Goal: Complete application form

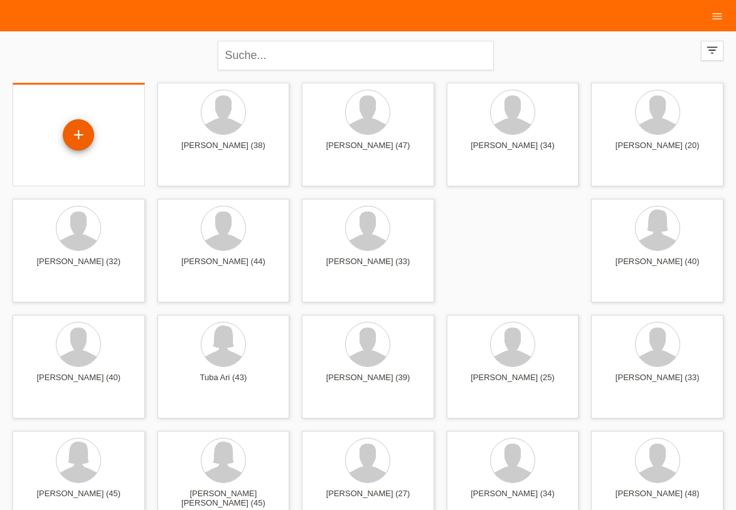
click at [78, 134] on div "+" at bounding box center [78, 134] width 30 height 21
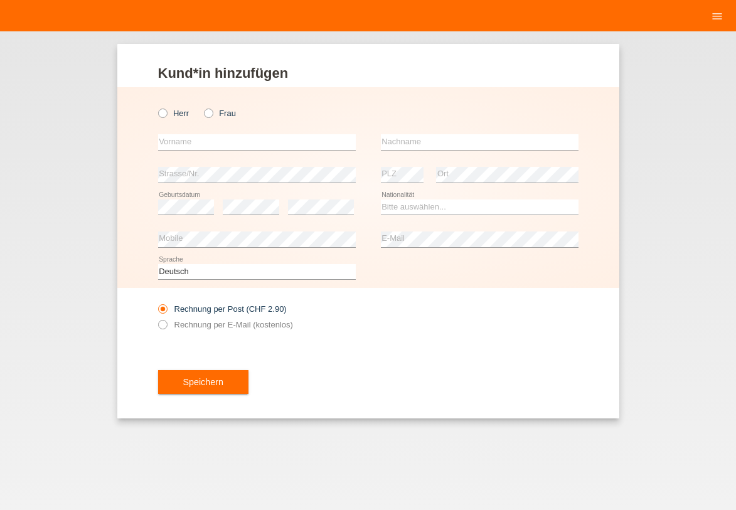
click at [218, 114] on label "Frau" at bounding box center [220, 113] width 32 height 9
click at [212, 114] on input "Frau" at bounding box center [208, 113] width 8 height 8
radio input "true"
click at [188, 142] on input "text" at bounding box center [257, 142] width 198 height 16
type input "Tharmika"
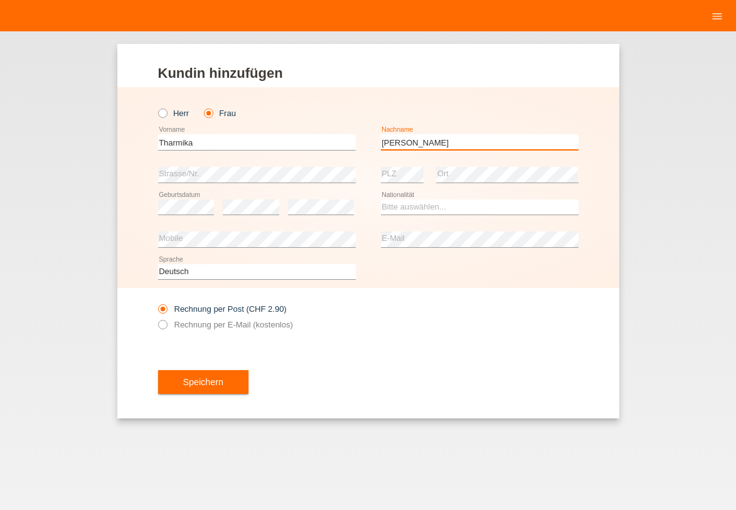
type input "Cordeiro"
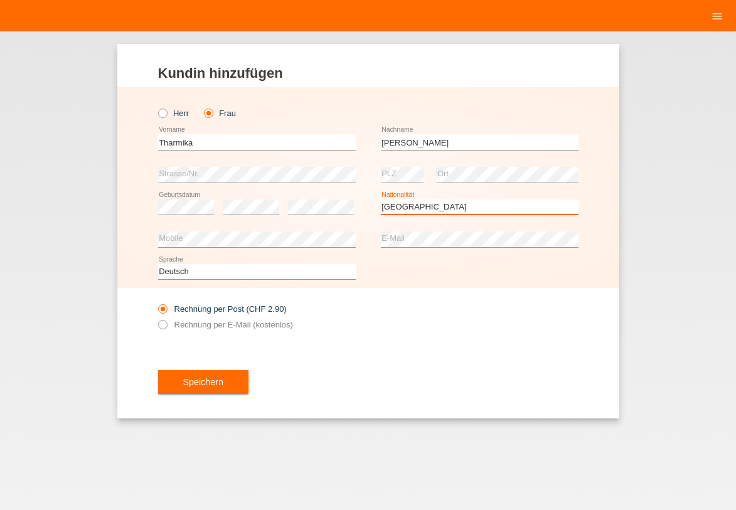
select select "CH"
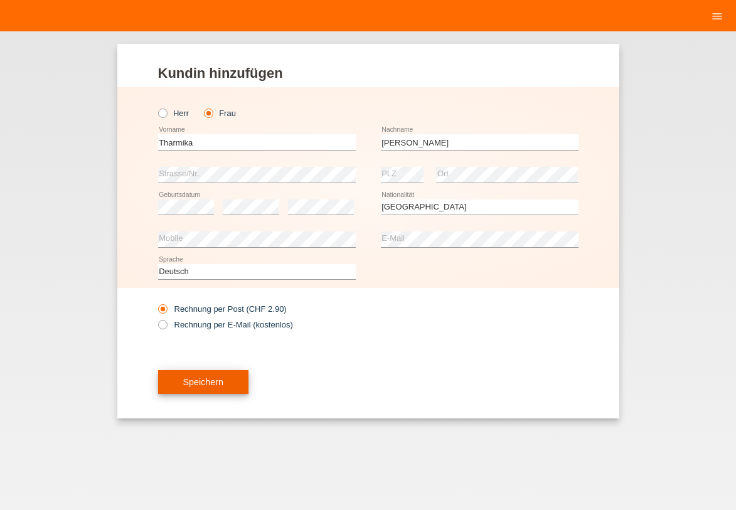
click at [209, 378] on button "Speichern" at bounding box center [203, 382] width 90 height 24
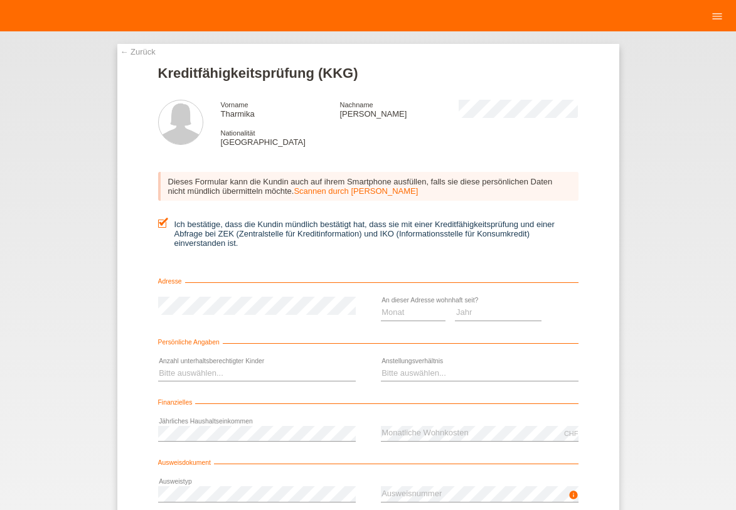
click at [404, 312] on select "Monat 01 02 03 04 05 06 07 08 09 10" at bounding box center [413, 312] width 65 height 15
select select "08"
click at [0, 0] on option "08" at bounding box center [0, 0] width 0 height 0
click at [480, 310] on select "Jahr 2025 2024 2023 2022 2021 2020 2019 2018 2017 2016 2015 2014 2013 2012 2011…" at bounding box center [498, 312] width 87 height 15
select select "2025"
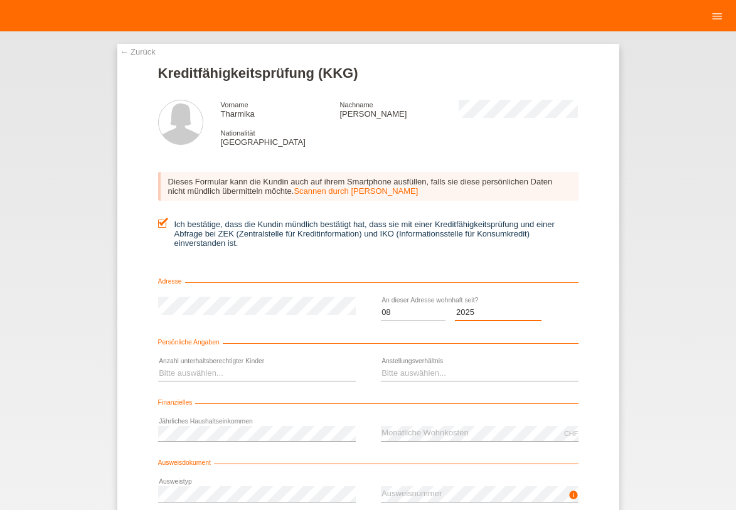
click at [0, 0] on option "2025" at bounding box center [0, 0] width 0 height 0
click at [209, 374] on select "Bitte auswählen... 0 1 2 3 4 5 6 7 8 9" at bounding box center [257, 373] width 198 height 15
select select "1"
click at [0, 0] on option "1" at bounding box center [0, 0] width 0 height 0
click at [442, 369] on select "Bitte auswählen... Unbefristet Befristet Lehrling/Student Pensioniert Nicht arb…" at bounding box center [480, 373] width 198 height 15
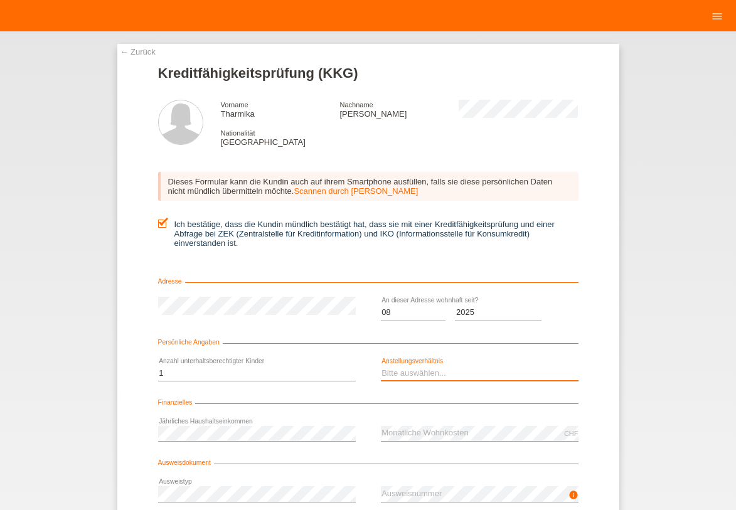
select select "UNEMPLOYED"
click at [0, 0] on option "Nicht arbeitstätig" at bounding box center [0, 0] width 0 height 0
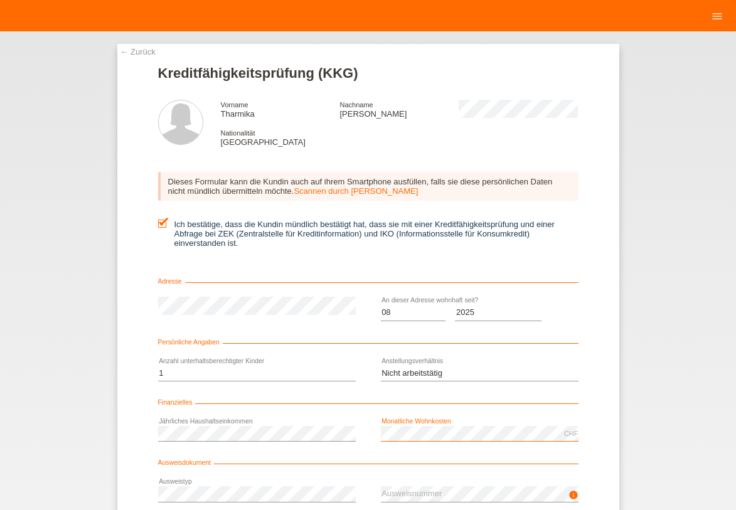
scroll to position [55, 0]
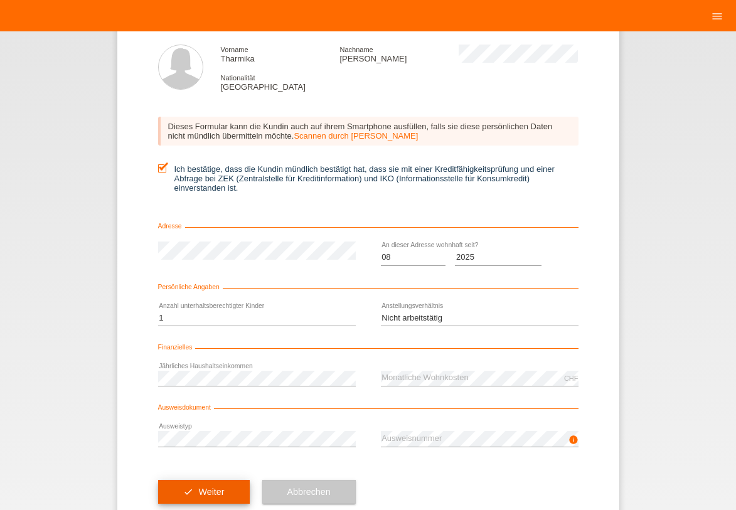
click at [210, 493] on button "check Weiter" at bounding box center [204, 492] width 92 height 24
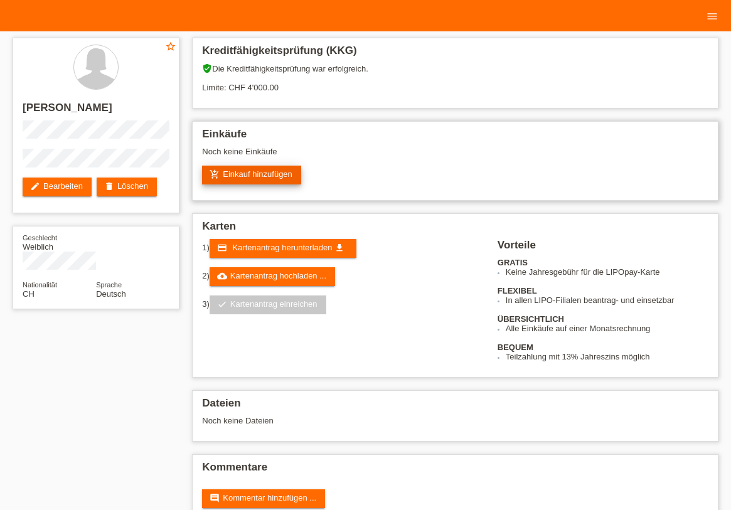
click at [258, 171] on link "add_shopping_cart Einkauf hinzufügen" at bounding box center [251, 175] width 99 height 19
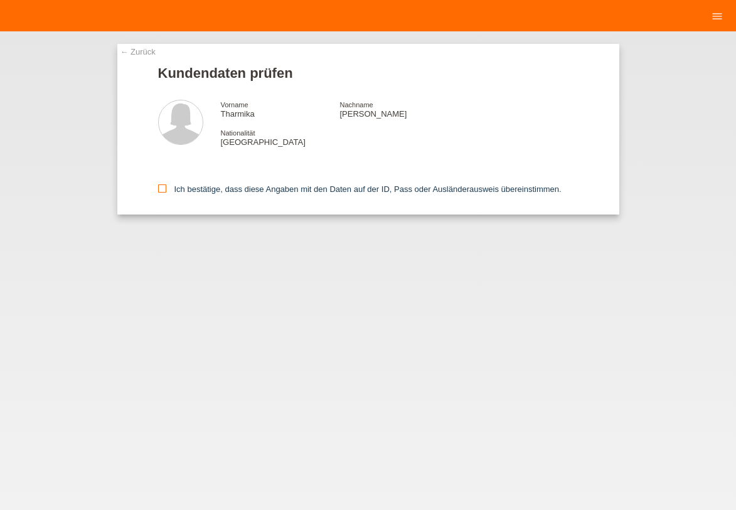
click at [225, 194] on div "Ich bestätige, dass diese Angaben mit den Daten auf der ID, Pass oder Ausländer…" at bounding box center [368, 186] width 420 height 55
click at [223, 188] on label "Ich bestätige, dass diese Angaben mit den Daten auf der ID, Pass oder Ausländer…" at bounding box center [359, 188] width 403 height 9
click at [166, 188] on input "Ich bestätige, dass diese Angaben mit den Daten auf der ID, Pass oder Ausländer…" at bounding box center [162, 188] width 8 height 8
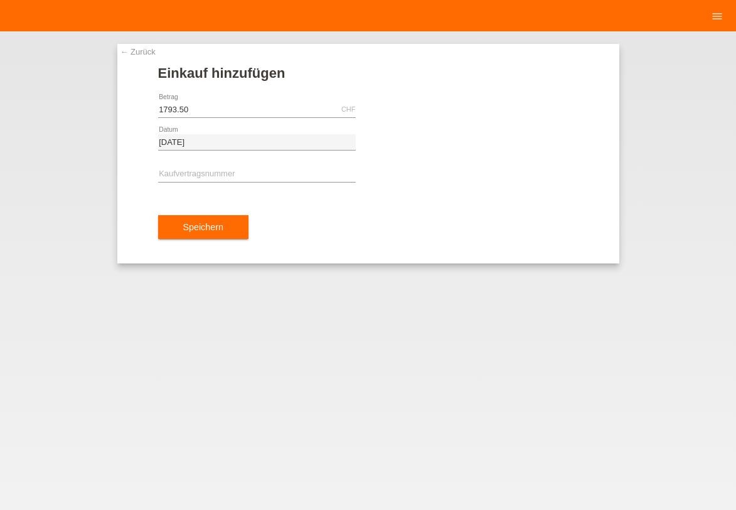
type input "1793.50"
click at [248, 162] on div "error Kaufvertragsnummer" at bounding box center [257, 175] width 198 height 33
click at [247, 188] on div "error Kaufvertragsnummer" at bounding box center [257, 175] width 198 height 33
click at [209, 179] on input "text" at bounding box center [257, 175] width 198 height 16
type input "XB1PT0"
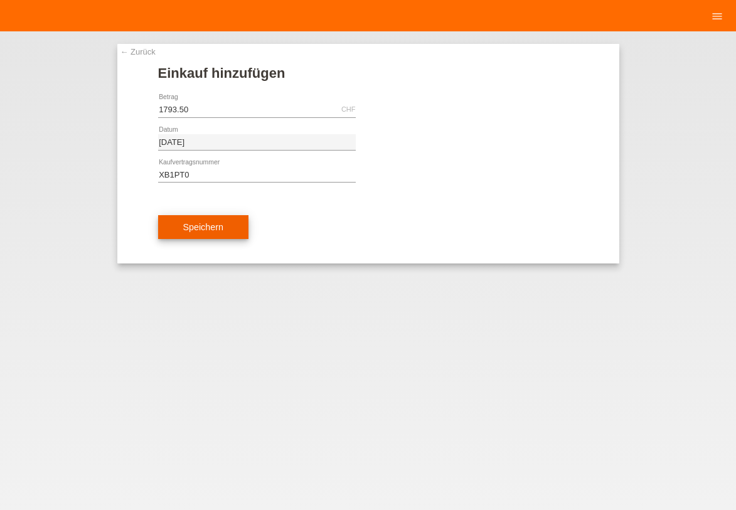
click at [219, 224] on button "Speichern" at bounding box center [203, 227] width 90 height 24
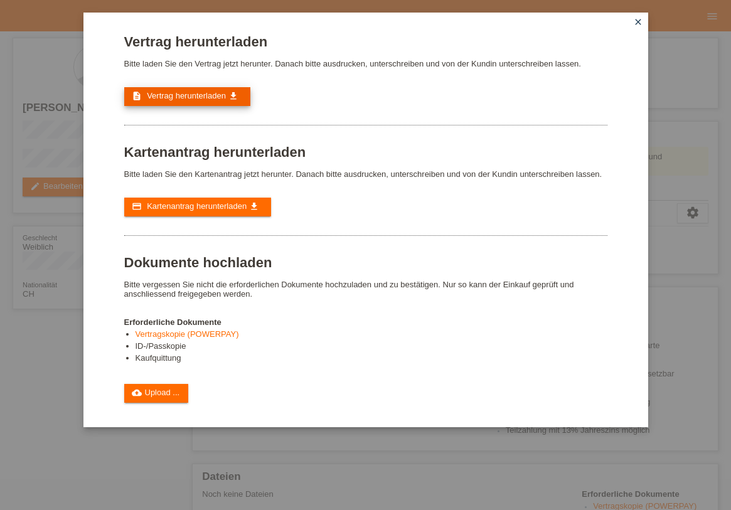
click at [220, 93] on span "Vertrag herunterladen" at bounding box center [186, 95] width 79 height 9
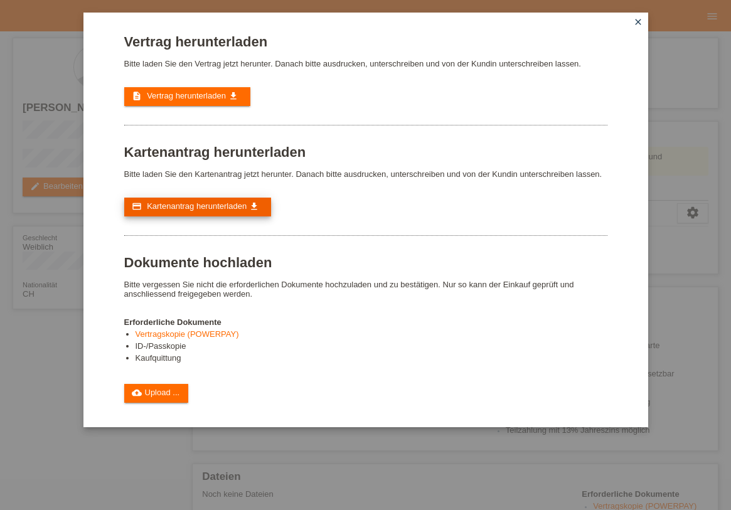
click at [183, 204] on span "Kartenantrag herunterladen" at bounding box center [197, 205] width 100 height 9
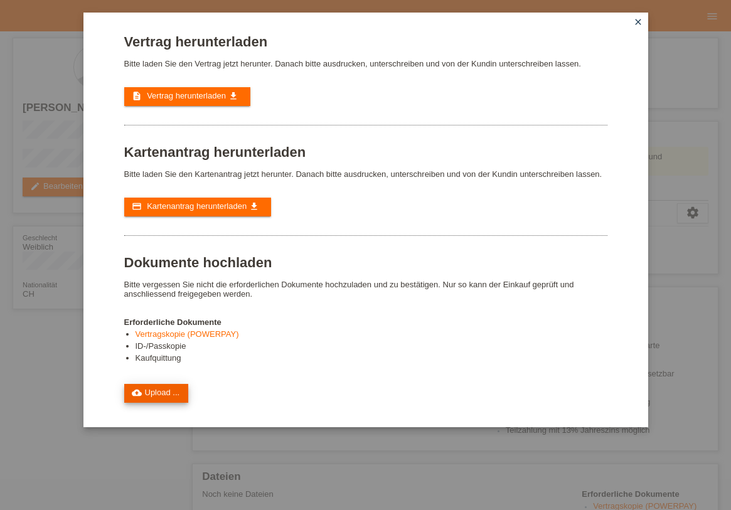
click at [134, 390] on icon "cloud_upload" at bounding box center [137, 393] width 10 height 10
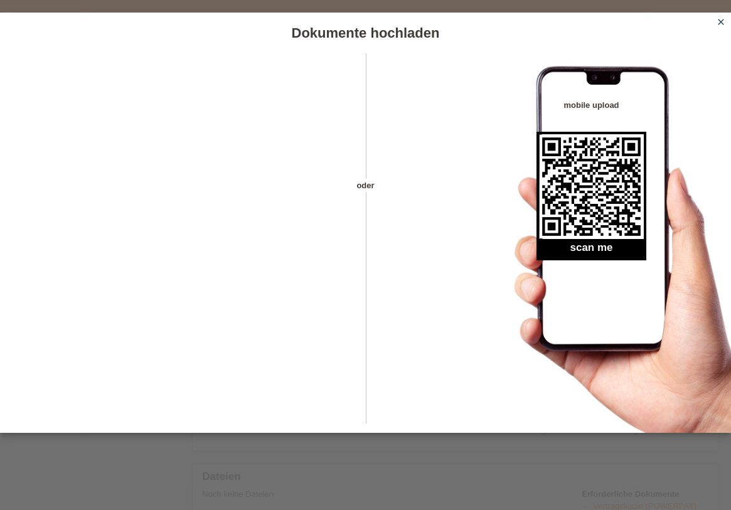
click at [727, 21] on link "close" at bounding box center [721, 23] width 16 height 14
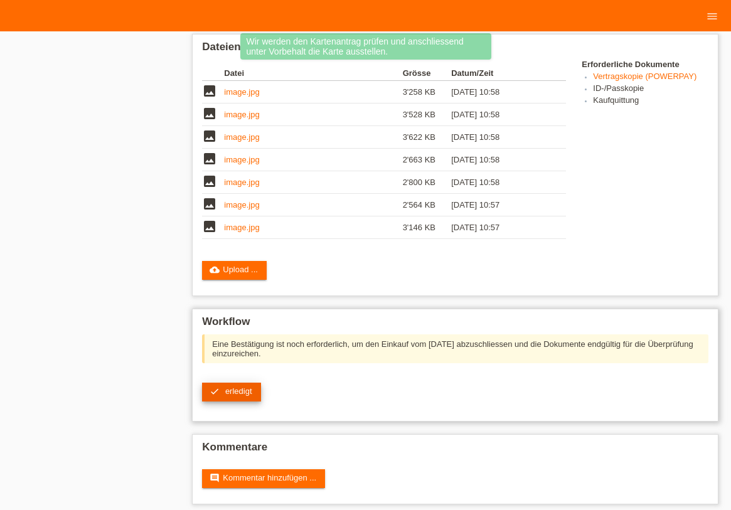
scroll to position [355, 0]
click at [240, 390] on span "erledigt" at bounding box center [238, 390] width 27 height 9
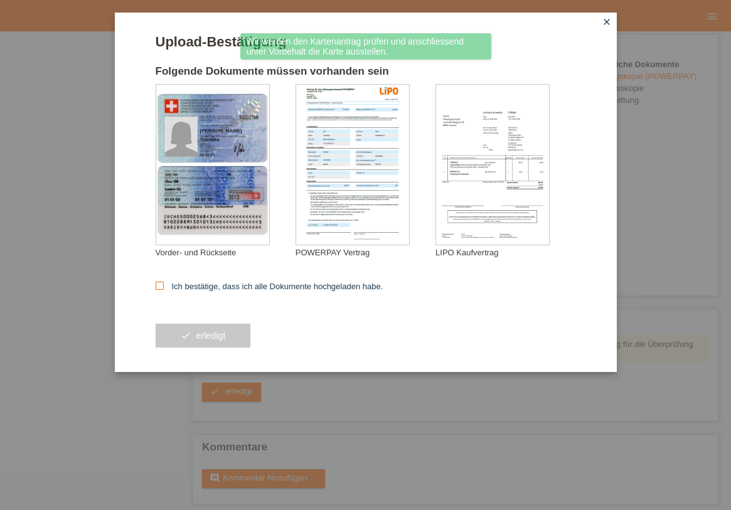
click at [225, 287] on label "Ich bestätige, dass ich alle Dokumente hochgeladen habe." at bounding box center [270, 286] width 228 height 9
click at [164, 287] on input "Ich bestätige, dass ich alle Dokumente hochgeladen habe." at bounding box center [160, 286] width 8 height 8
checkbox input "true"
click at [209, 339] on button "check erledigt" at bounding box center [203, 336] width 95 height 24
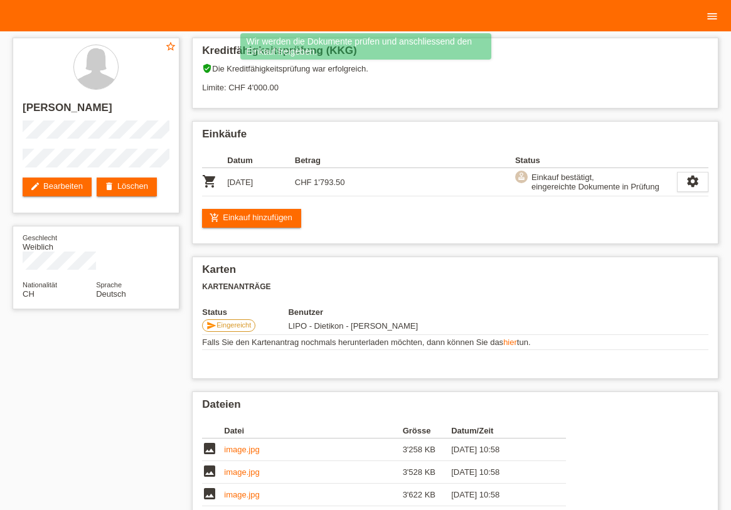
click at [708, 19] on icon "menu" at bounding box center [712, 16] width 13 height 13
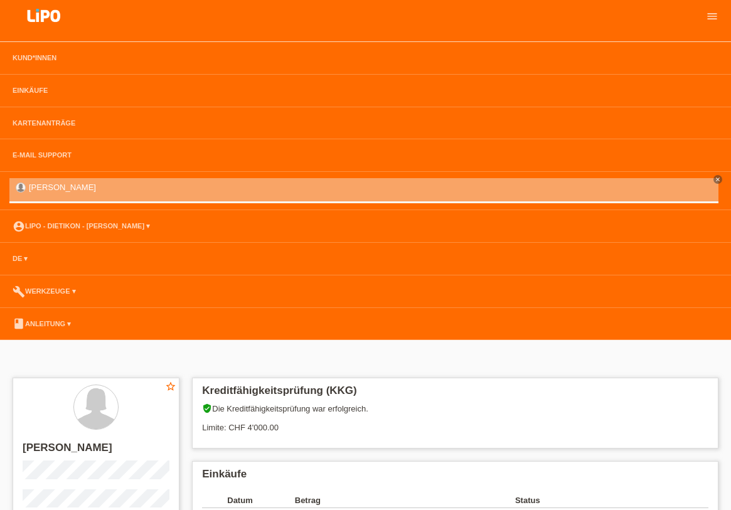
click at [81, 233] on li "account_circle LIPO - Dietikon - Sebastijan Ali ▾" at bounding box center [365, 226] width 731 height 33
click at [85, 228] on link "account_circle LIPO - Dietikon - Sebastijan Ali ▾" at bounding box center [81, 226] width 150 height 8
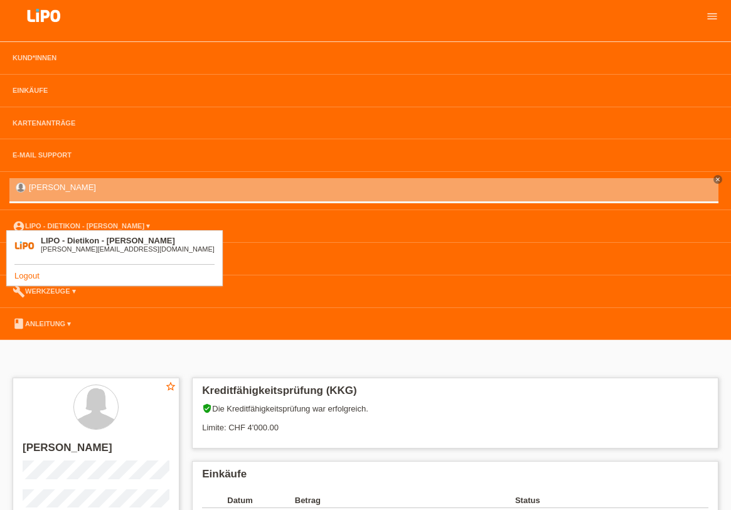
click at [16, 275] on link "Logout" at bounding box center [26, 275] width 25 height 9
